Goal: Information Seeking & Learning: Learn about a topic

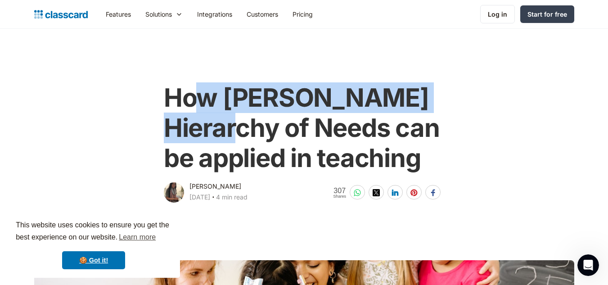
drag, startPoint x: 202, startPoint y: 99, endPoint x: 340, endPoint y: 139, distance: 143.5
click at [340, 139] on h1 "How [PERSON_NAME] Hierarchy of Needs can be applied in teaching" at bounding box center [304, 128] width 280 height 91
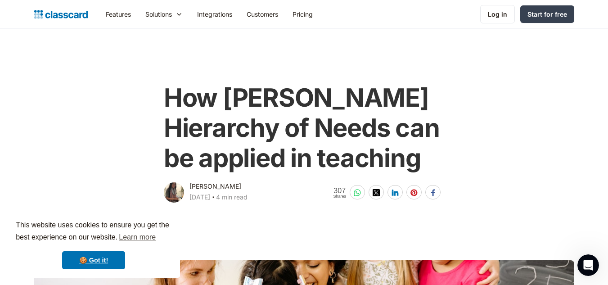
click at [351, 141] on h1 "How [PERSON_NAME] Hierarchy of Needs can be applied in teaching" at bounding box center [304, 128] width 280 height 91
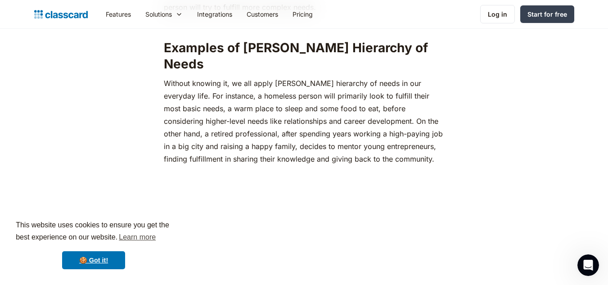
scroll to position [551, 0]
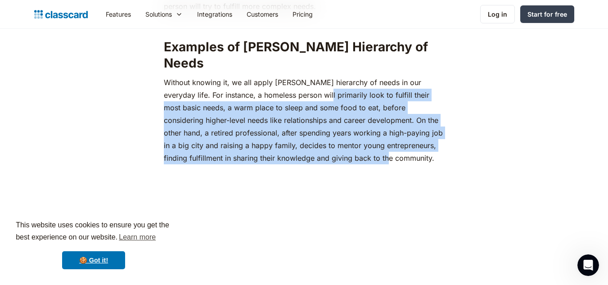
drag, startPoint x: 351, startPoint y: 141, endPoint x: 300, endPoint y: 81, distance: 78.9
click at [300, 81] on p "‍Without knowing it, we all apply [PERSON_NAME] hierarchy of needs in our every…" at bounding box center [304, 120] width 280 height 88
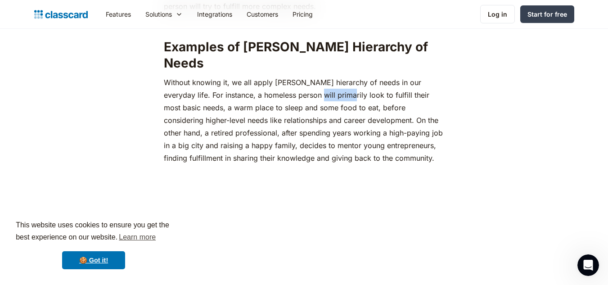
click at [300, 81] on p "‍Without knowing it, we all apply [PERSON_NAME] hierarchy of needs in our every…" at bounding box center [304, 120] width 280 height 88
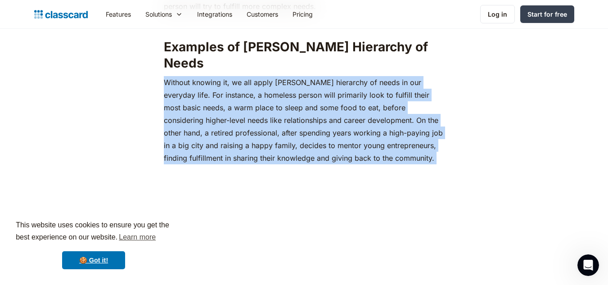
click at [300, 81] on p "‍Without knowing it, we all apply [PERSON_NAME] hierarchy of needs in our every…" at bounding box center [304, 120] width 280 height 88
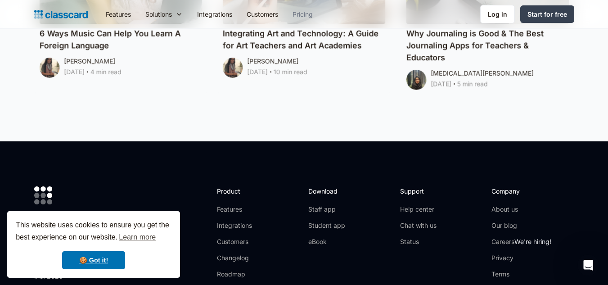
scroll to position [4889, 0]
